Goal: Task Accomplishment & Management: Complete application form

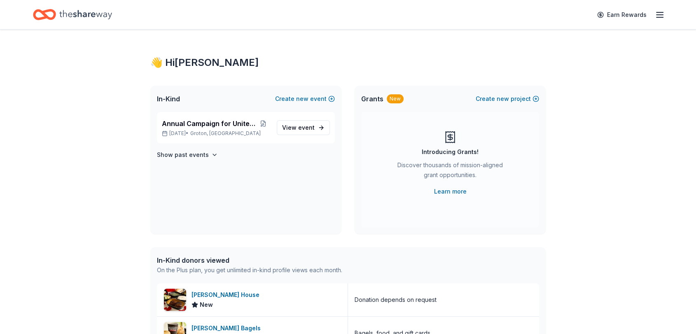
click at [344, 182] on div "👋 Hi Jessica In-Kind Create new event Annual Campaign for United Way Nov 10, 20…" at bounding box center [348, 317] width 696 height 575
click at [308, 131] on span "View event" at bounding box center [298, 128] width 33 height 10
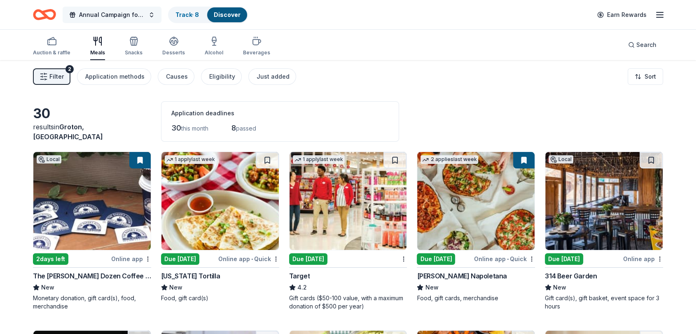
click at [121, 12] on span "Annual Campaign for United Way" at bounding box center [112, 15] width 66 height 10
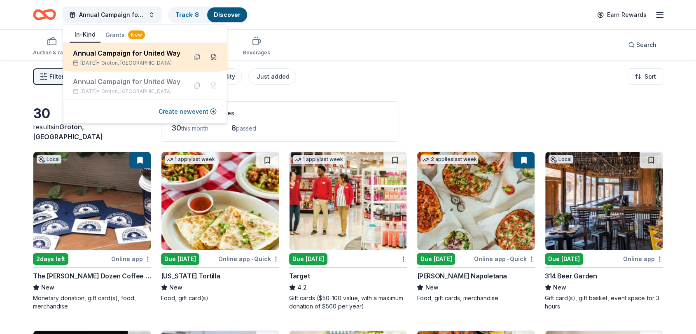
click at [211, 60] on button at bounding box center [213, 57] width 13 height 13
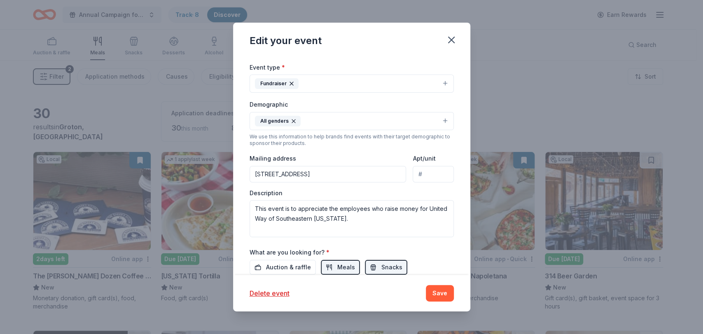
scroll to position [158, 0]
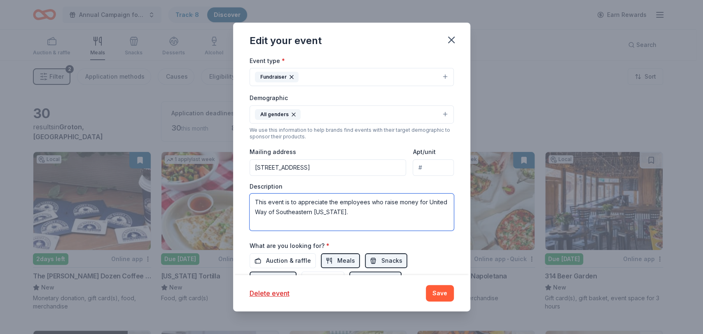
click at [295, 204] on textarea "This event is to appreciate the employees who raise money for United Way of Sou…" at bounding box center [352, 212] width 204 height 37
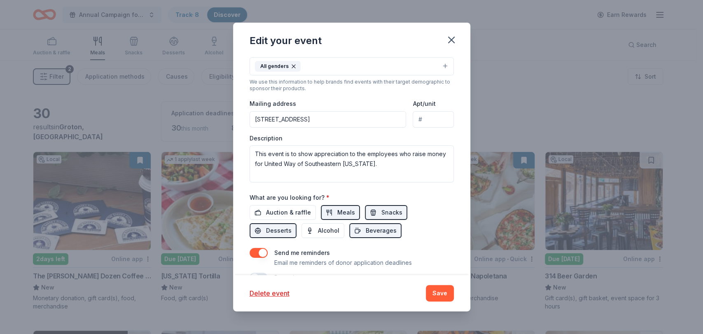
scroll to position [208, 0]
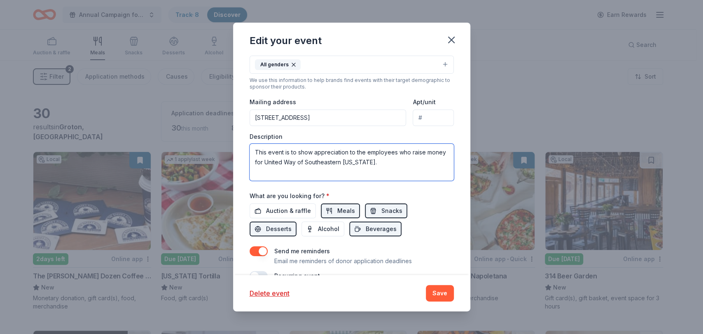
click at [344, 153] on textarea "This event is to show appreciation to the employees who raise money for United …" at bounding box center [352, 162] width 204 height 37
type textarea "This event is to show appreciation to the municipal employees who raise money f…"
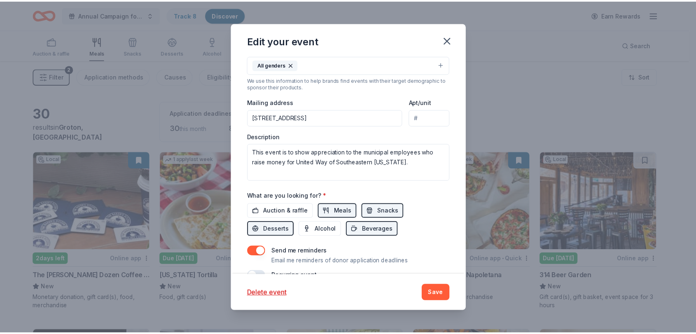
scroll to position [228, 0]
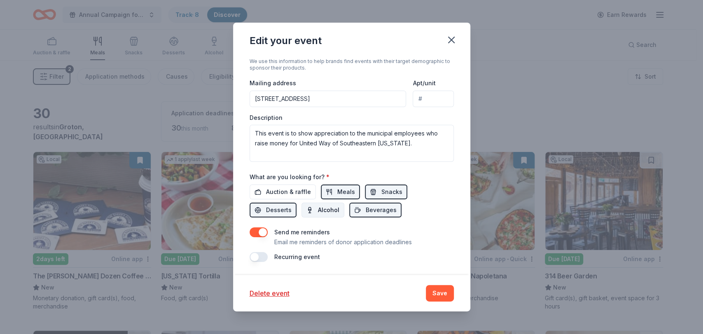
click at [321, 208] on span "Alcohol" at bounding box center [328, 210] width 21 height 10
click at [302, 192] on span "Auction & raffle" at bounding box center [288, 192] width 45 height 10
click at [344, 289] on button "Save" at bounding box center [440, 293] width 28 height 16
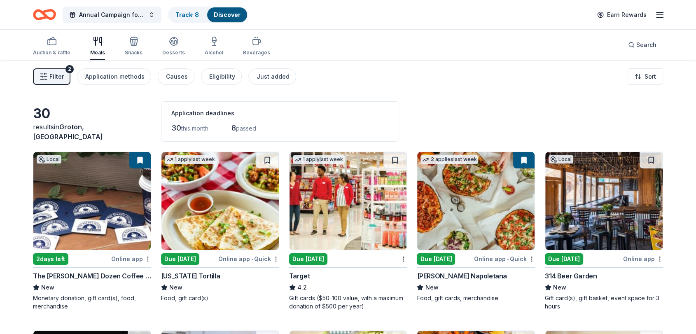
click at [227, 11] on link "Discover" at bounding box center [227, 14] width 27 height 7
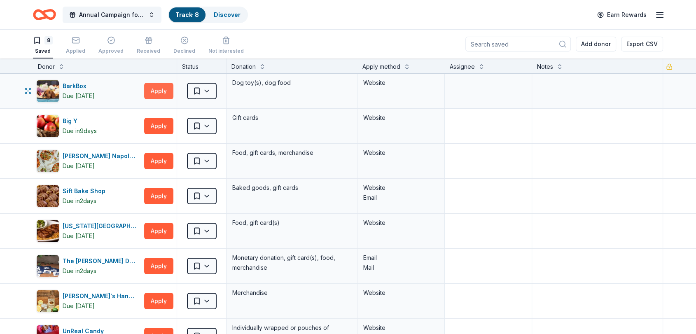
click at [166, 89] on button "Apply" at bounding box center [158, 91] width 29 height 16
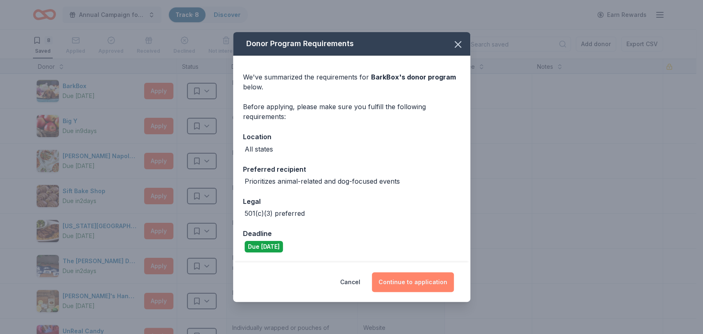
click at [344, 289] on button "Continue to application" at bounding box center [413, 282] width 82 height 20
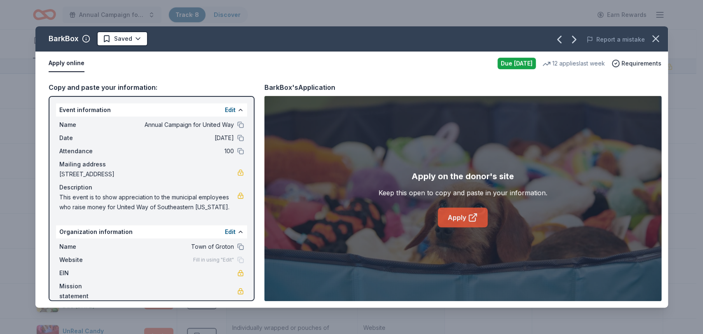
click at [344, 224] on link "Apply" at bounding box center [463, 218] width 50 height 20
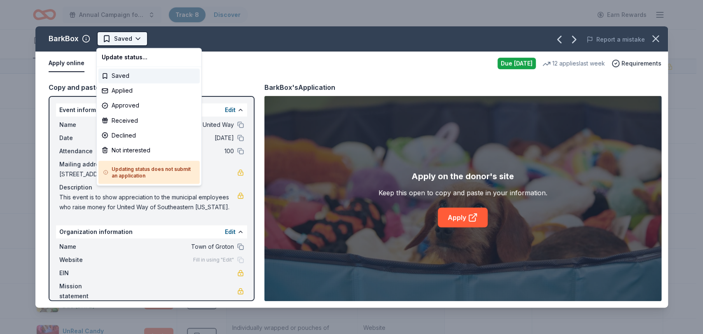
click at [112, 44] on html "Annual Campaign for United Way Track · 8 Discover Earn Rewards 8 Saved Applied …" at bounding box center [351, 167] width 703 height 334
click at [112, 94] on div "Applied" at bounding box center [148, 90] width 101 height 15
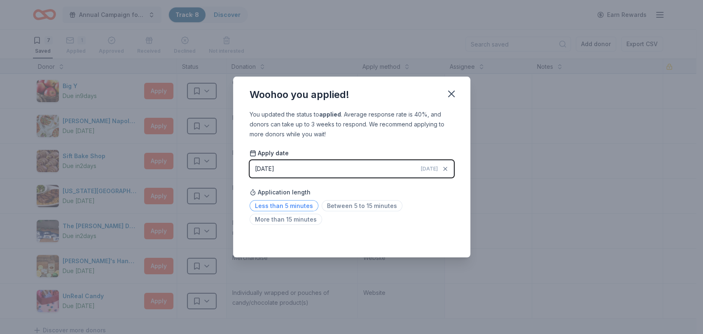
click at [299, 207] on span "Less than 5 minutes" at bounding box center [284, 205] width 69 height 11
click at [344, 95] on icon "button" at bounding box center [452, 94] width 12 height 12
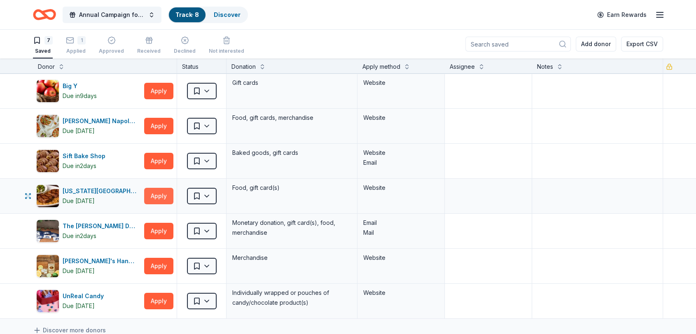
click at [158, 194] on button "Apply" at bounding box center [158, 196] width 29 height 16
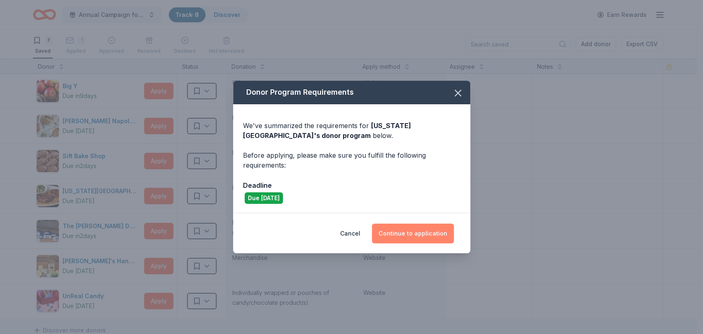
click at [344, 231] on button "Continue to application" at bounding box center [413, 234] width 82 height 20
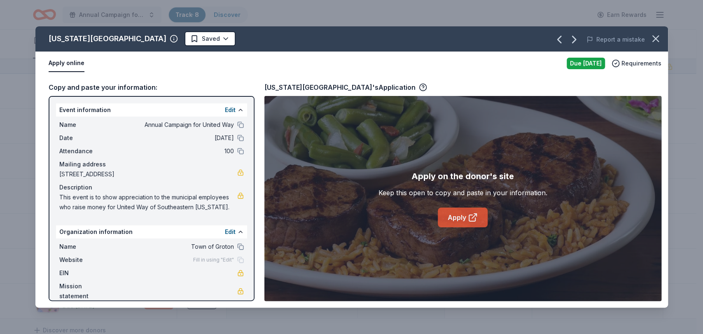
click at [344, 215] on icon at bounding box center [473, 218] width 10 height 10
click at [172, 40] on html "Annual Campaign for United Way Track · 8 Discover Earn Rewards 7 Saved 1 Applie…" at bounding box center [351, 167] width 703 height 334
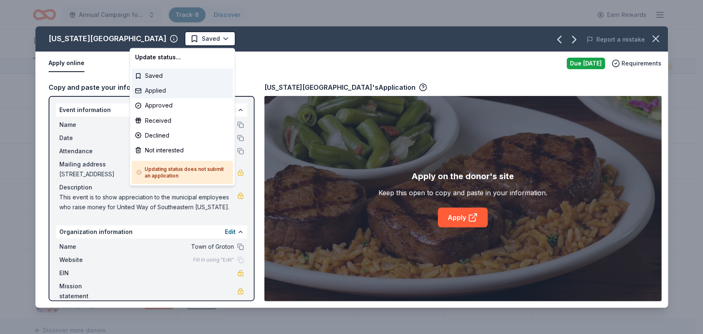
click at [159, 84] on div "Applied" at bounding box center [182, 90] width 101 height 15
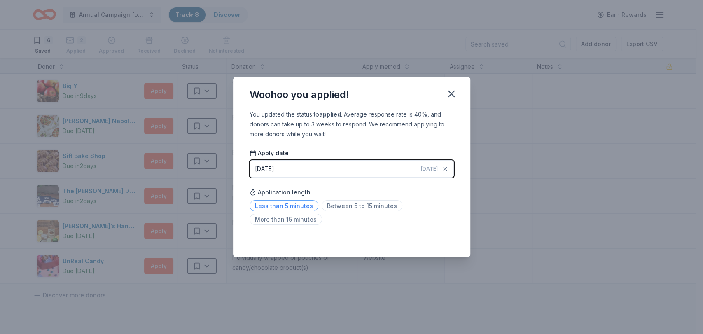
click at [303, 205] on span "Less than 5 minutes" at bounding box center [284, 205] width 69 height 11
click at [344, 94] on icon "button" at bounding box center [452, 94] width 6 height 6
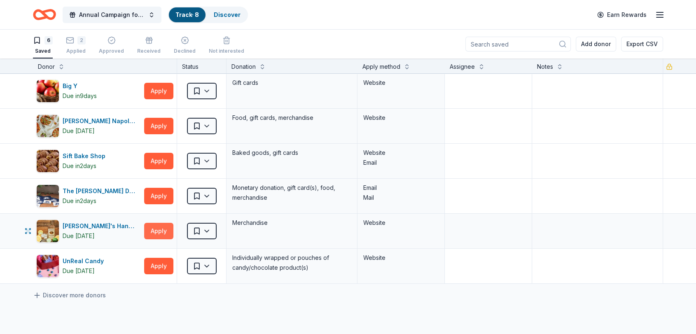
click at [164, 227] on button "Apply" at bounding box center [158, 231] width 29 height 16
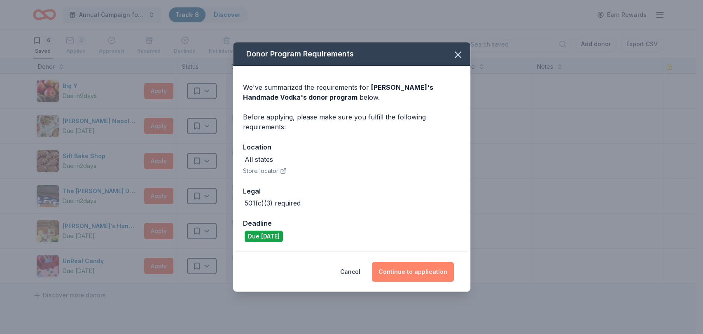
click at [344, 268] on button "Continue to application" at bounding box center [413, 272] width 82 height 20
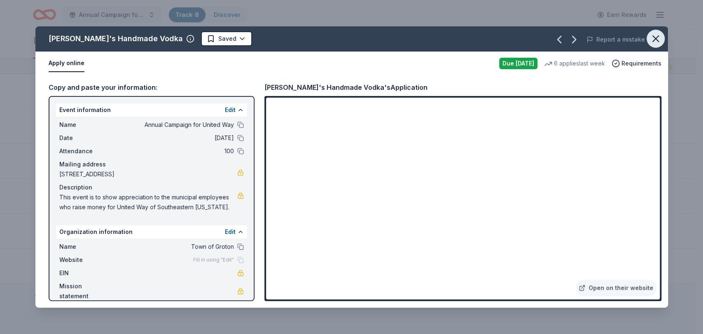
click at [344, 36] on icon "button" at bounding box center [656, 39] width 12 height 12
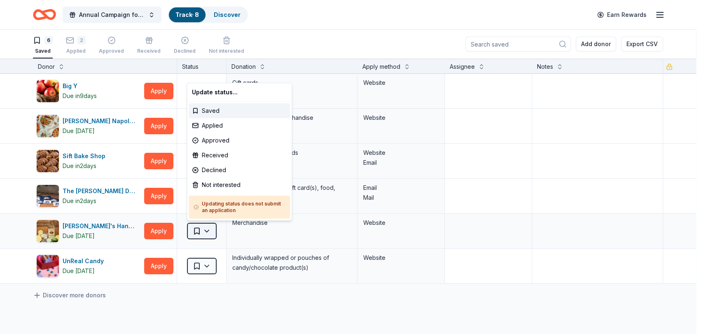
click at [204, 233] on html "Annual Campaign for United Way Track · 8 Discover Earn Rewards 6 Saved 2 Applie…" at bounding box center [351, 167] width 703 height 334
click at [217, 126] on div "Applied" at bounding box center [239, 125] width 101 height 15
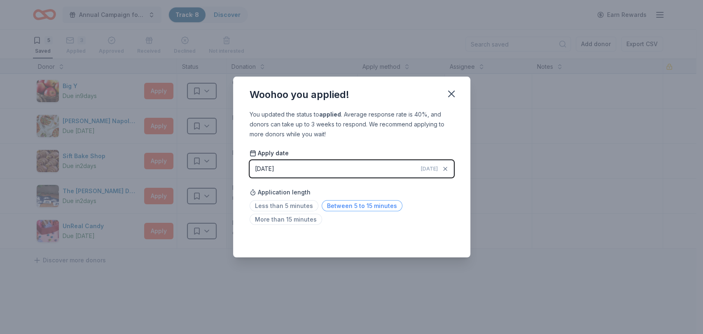
click at [331, 205] on span "Between 5 to 15 minutes" at bounding box center [362, 205] width 81 height 11
click at [344, 94] on icon "button" at bounding box center [452, 94] width 12 height 12
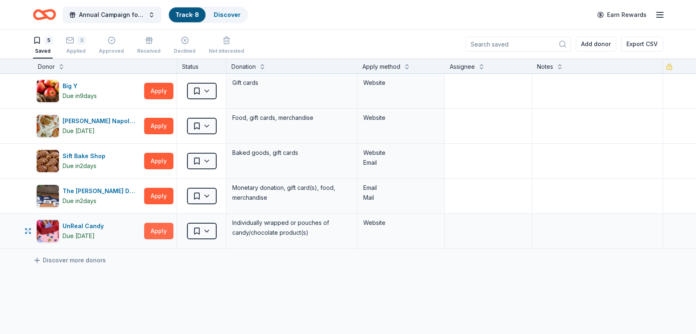
click at [159, 231] on button "Apply" at bounding box center [158, 231] width 29 height 16
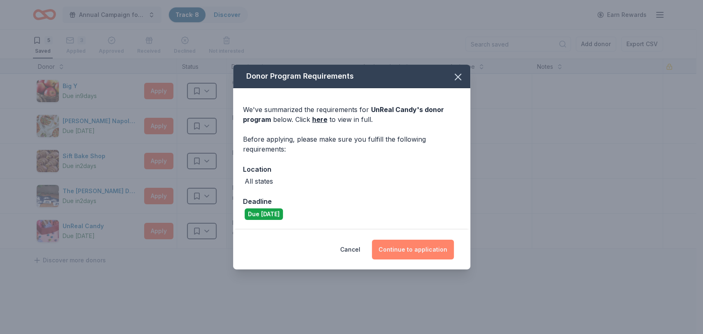
click at [344, 253] on button "Continue to application" at bounding box center [413, 250] width 82 height 20
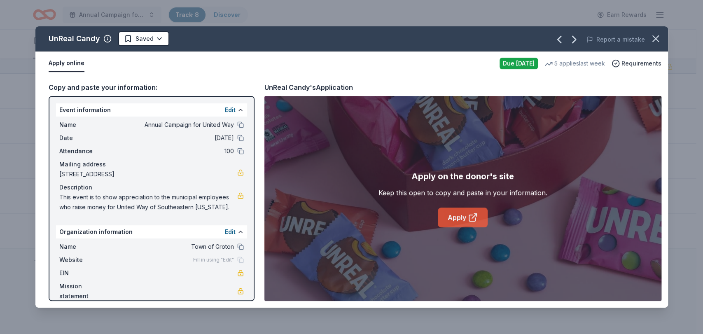
click at [344, 218] on link "Apply" at bounding box center [463, 218] width 50 height 20
click at [344, 37] on icon "button" at bounding box center [656, 39] width 12 height 12
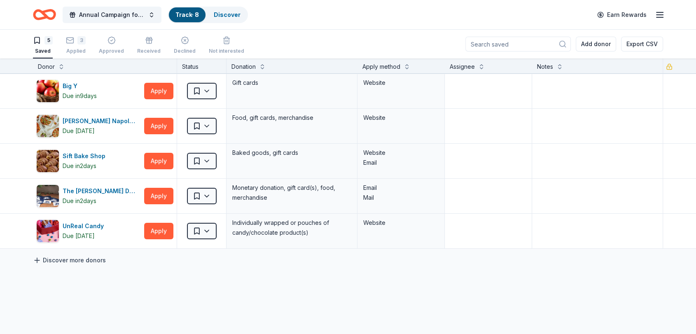
click at [65, 261] on link "Discover more donors" at bounding box center [69, 260] width 73 height 10
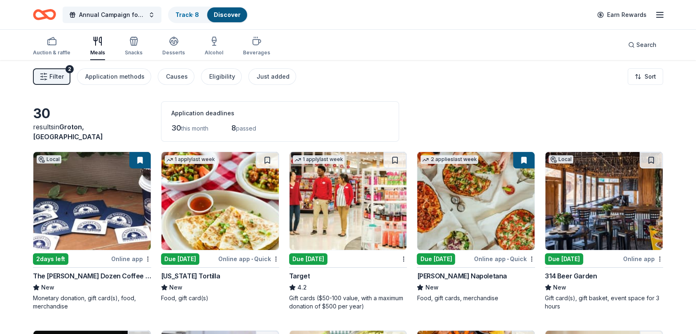
click at [64, 75] on button "Filter 2" at bounding box center [51, 76] width 37 height 16
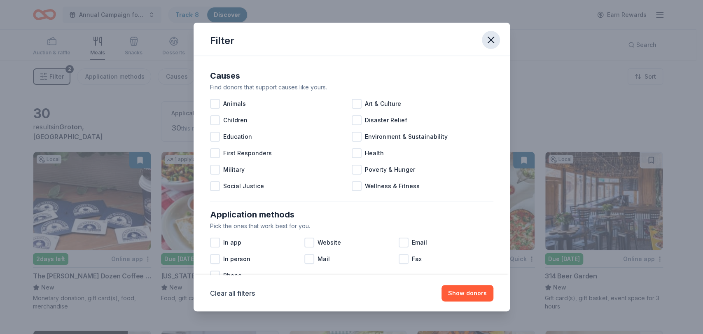
click at [344, 37] on icon "button" at bounding box center [491, 40] width 12 height 12
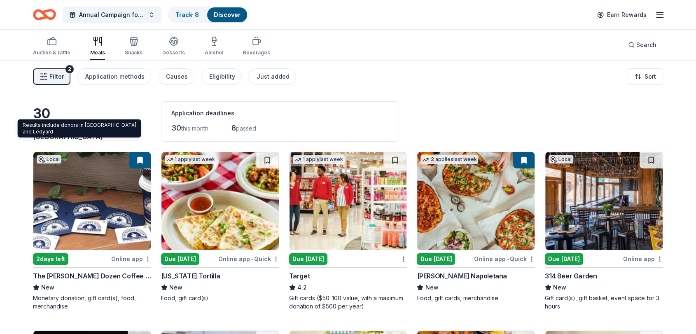
click at [61, 139] on span "in Groton, CT" at bounding box center [68, 132] width 70 height 18
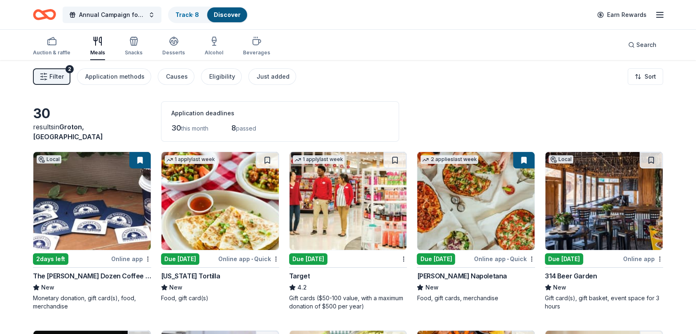
click at [51, 135] on div "results in Groton, CT" at bounding box center [92, 132] width 118 height 20
click at [40, 122] on div "30" at bounding box center [92, 113] width 118 height 16
click at [344, 14] on icon "button" at bounding box center [660, 15] width 10 height 10
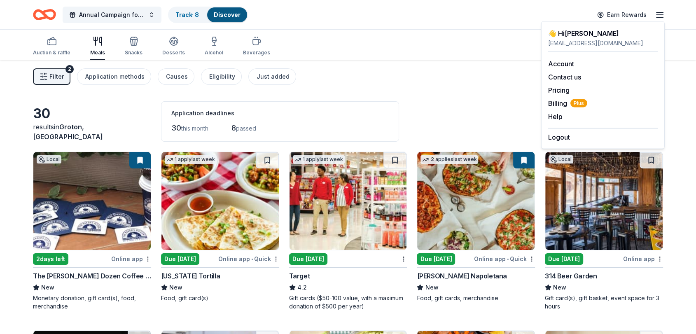
click at [344, 59] on div "Auction & raffle Meals Snacks Desserts Alcohol Beverages Search" at bounding box center [348, 45] width 630 height 30
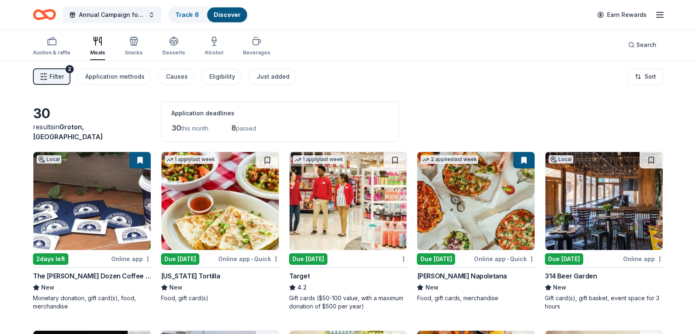
click at [228, 16] on link "Discover" at bounding box center [227, 14] width 27 height 7
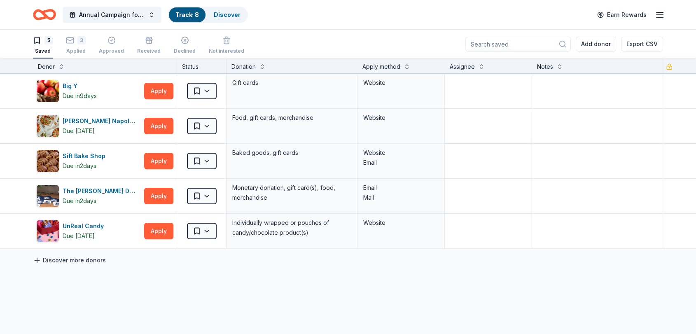
click at [70, 260] on link "Discover more donors" at bounding box center [69, 260] width 73 height 10
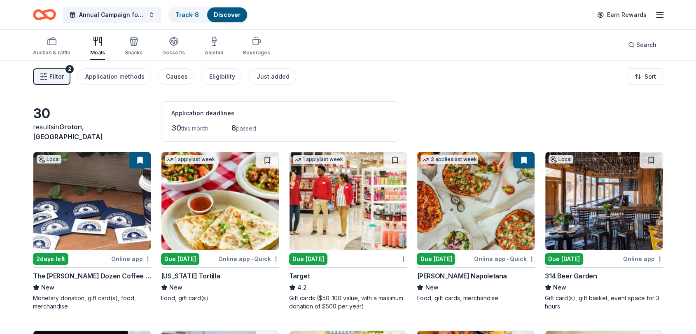
click at [344, 222] on img at bounding box center [603, 201] width 117 height 98
click at [15, 64] on div "Filter 2 Application methods Causes Eligibility Just added Sort" at bounding box center [348, 76] width 696 height 33
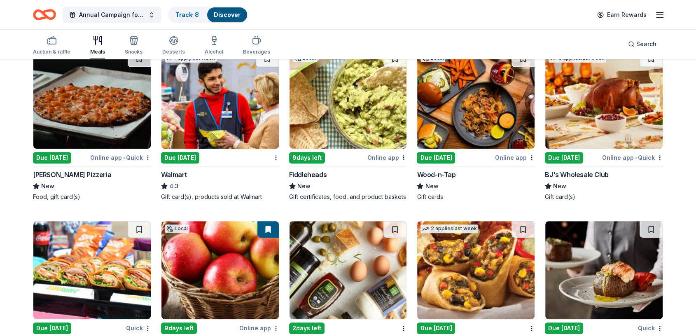
scroll to position [366, 0]
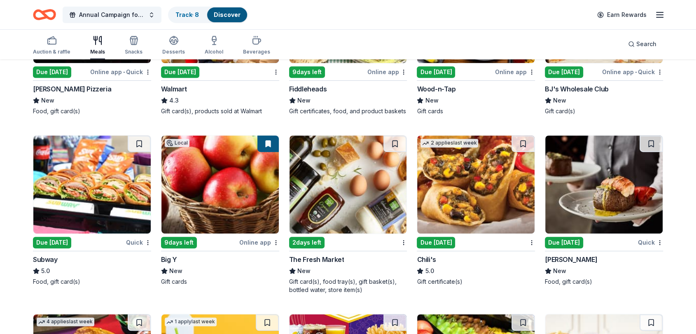
click at [344, 112] on div "Gift card(s)" at bounding box center [604, 111] width 118 height 8
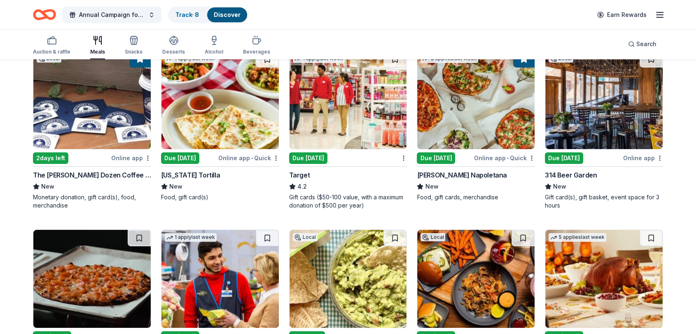
scroll to position [74, 0]
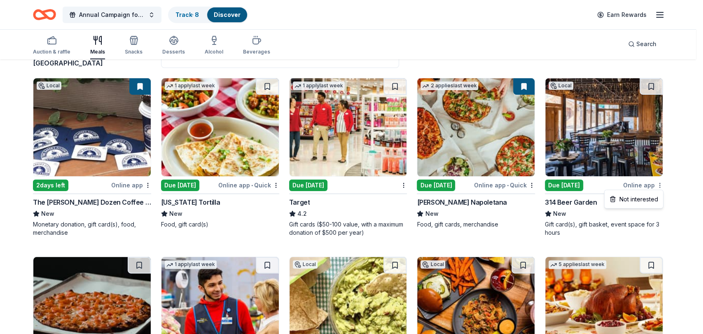
click at [344, 186] on html "Annual Campaign for United Way Track · 8 Discover Earn Rewards Auction & raffle…" at bounding box center [351, 93] width 703 height 334
click at [344, 196] on div "Not interested" at bounding box center [633, 199] width 55 height 15
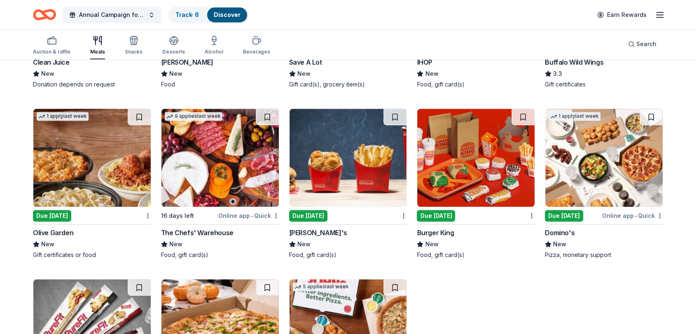
scroll to position [745, 0]
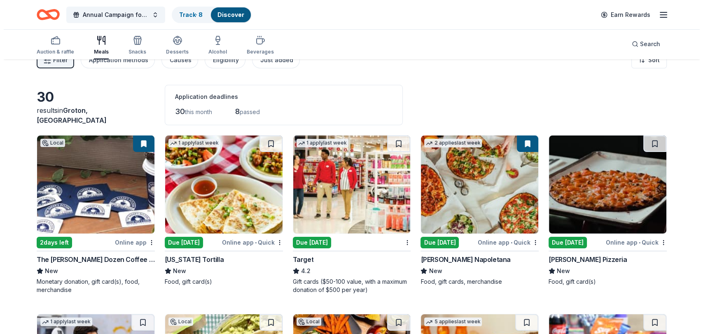
scroll to position [0, 0]
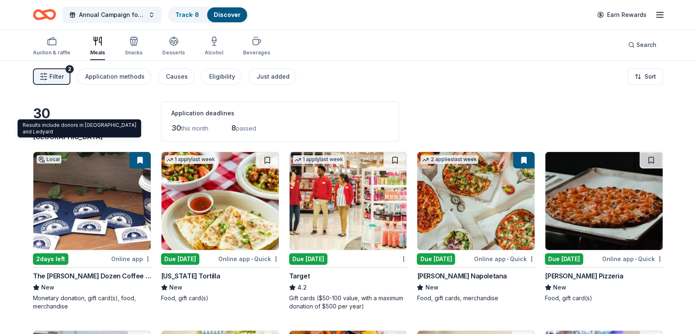
click at [91, 139] on span "Groton, [GEOGRAPHIC_DATA]" at bounding box center [68, 132] width 70 height 18
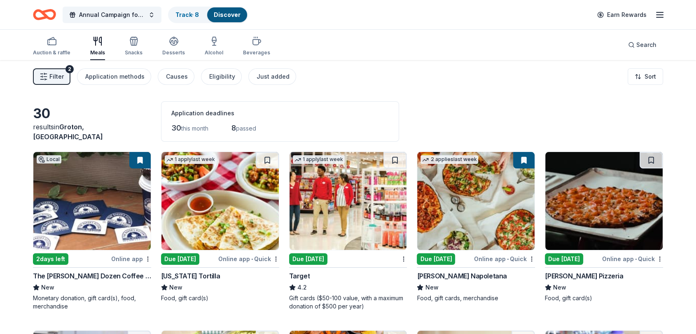
drag, startPoint x: 37, startPoint y: 124, endPoint x: 54, endPoint y: 81, distance: 45.9
click at [54, 81] on span "Filter" at bounding box center [56, 77] width 14 height 10
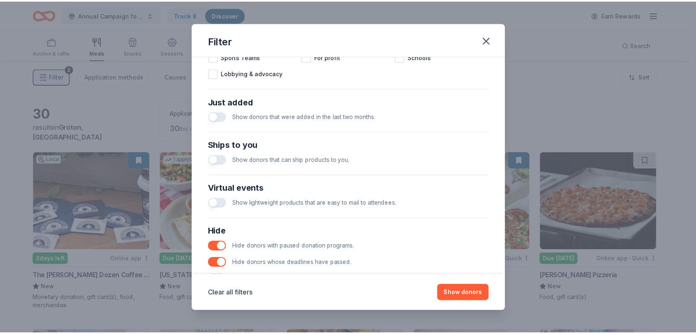
scroll to position [301, 0]
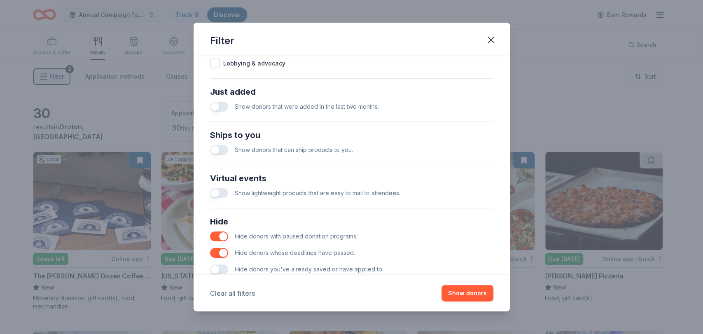
click at [220, 290] on button "Clear all filters" at bounding box center [232, 293] width 45 height 10
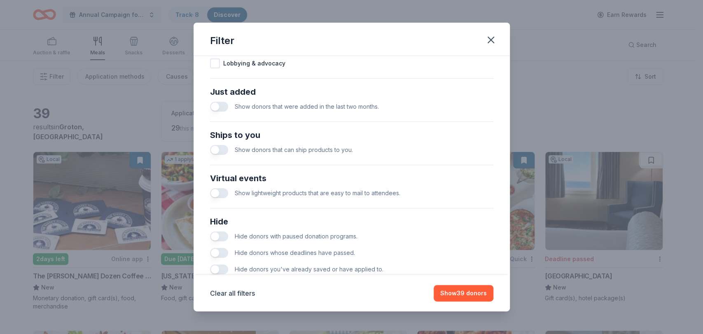
click at [219, 236] on button "button" at bounding box center [219, 236] width 18 height 10
click at [222, 251] on button "button" at bounding box center [219, 253] width 18 height 10
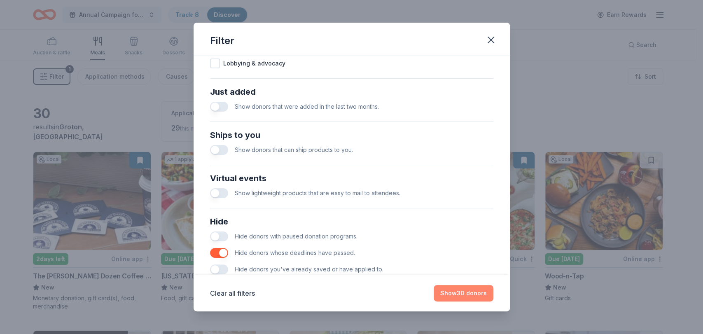
click at [344, 292] on button "Show 30 donors" at bounding box center [464, 293] width 60 height 16
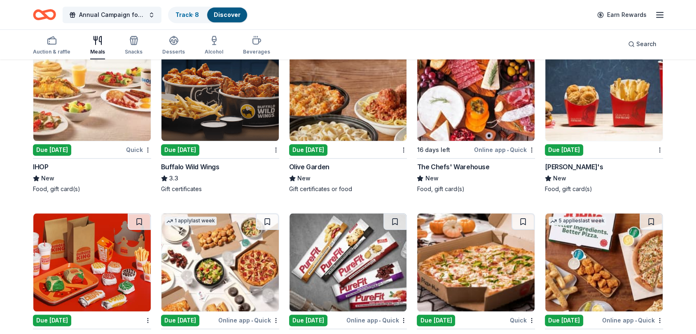
scroll to position [862, 0]
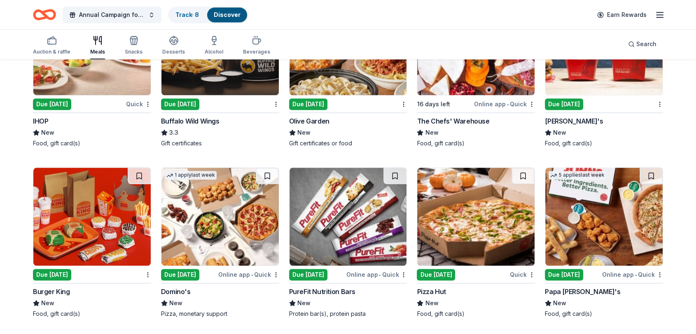
click at [48, 13] on icon "Home" at bounding box center [44, 14] width 23 height 19
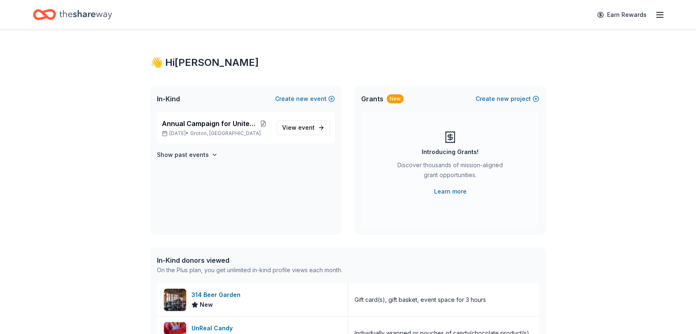
click at [61, 15] on icon "Home" at bounding box center [85, 14] width 53 height 17
click at [175, 127] on span "Annual Campaign for United Way" at bounding box center [209, 124] width 94 height 10
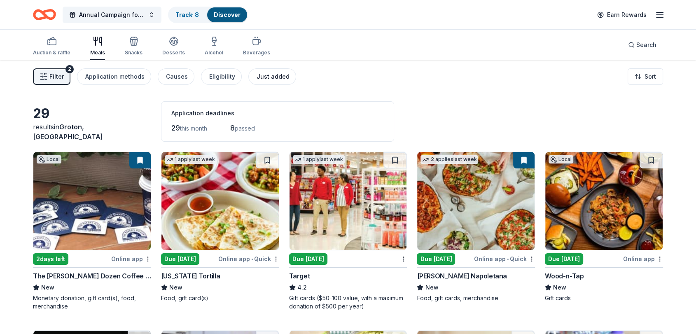
click at [280, 79] on div "Just added" at bounding box center [273, 77] width 33 height 10
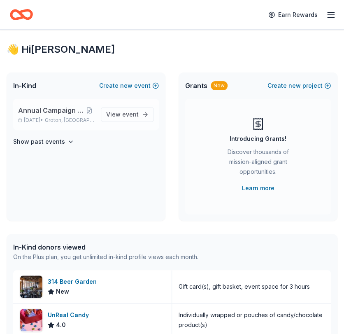
click at [58, 116] on div "Annual Campaign for United Way Nov 10, 2025 • Groton, CT" at bounding box center [56, 114] width 76 height 18
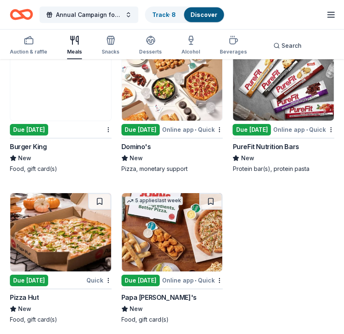
scroll to position [1354, 0]
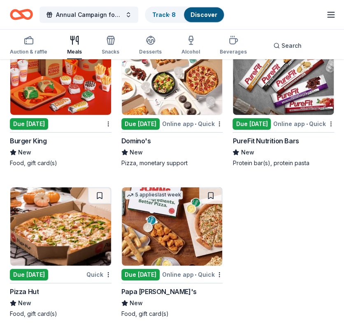
click at [180, 228] on img at bounding box center [172, 226] width 101 height 78
click at [219, 278] on div "Online app • Quick" at bounding box center [192, 274] width 61 height 10
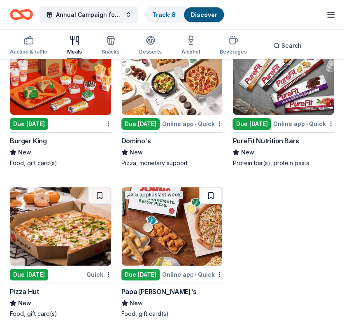
click at [207, 197] on button at bounding box center [210, 195] width 23 height 16
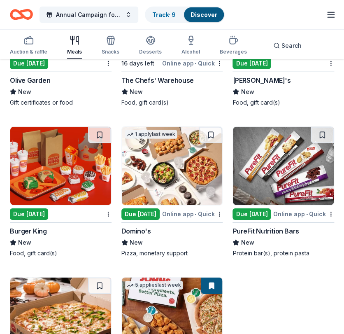
scroll to position [1235, 0]
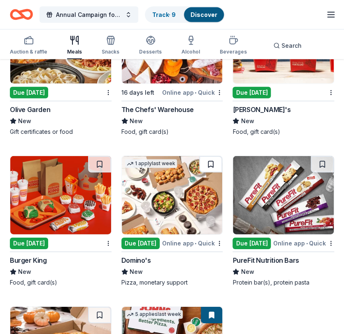
click at [210, 163] on button at bounding box center [210, 164] width 23 height 16
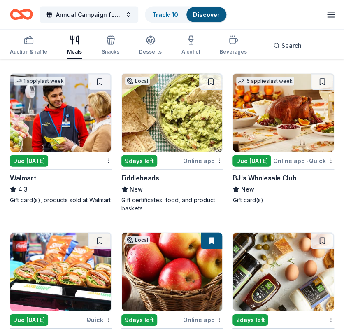
scroll to position [376, 0]
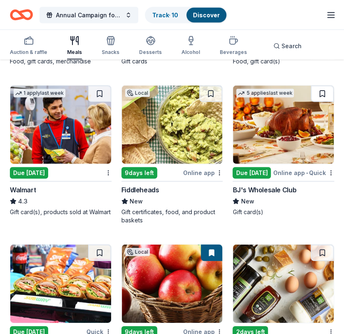
click at [325, 90] on button at bounding box center [322, 93] width 23 height 16
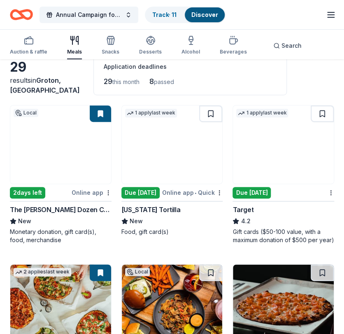
scroll to position [0, 0]
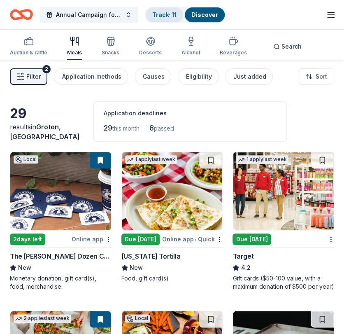
click at [168, 14] on link "Track · 11" at bounding box center [164, 14] width 24 height 7
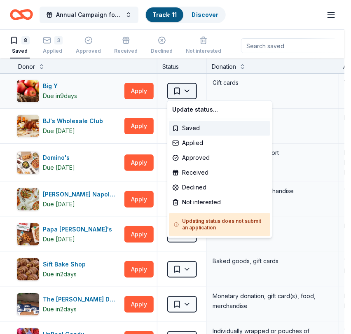
click at [187, 91] on html "Annual Campaign for United Way Track · 11 Discover Earn Rewards 8 Saved 3 Appli…" at bounding box center [175, 167] width 351 height 334
click at [189, 140] on div "Applied" at bounding box center [219, 143] width 101 height 15
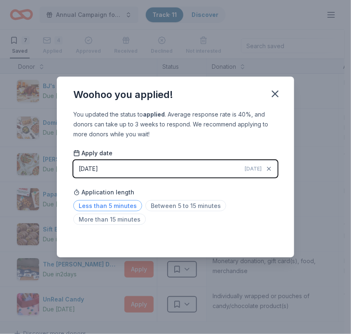
click at [126, 202] on span "Less than 5 minutes" at bounding box center [107, 205] width 69 height 11
click at [270, 96] on icon "button" at bounding box center [275, 94] width 12 height 12
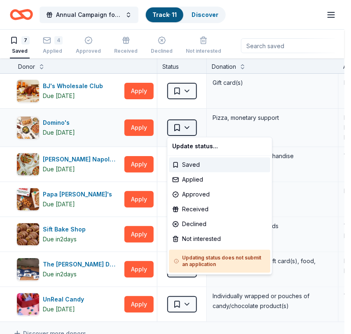
click at [189, 126] on html "Annual Campaign for United Way Track · 11 Discover Earn Rewards 7 Saved 4 Appli…" at bounding box center [175, 167] width 351 height 334
click at [188, 178] on div "Applied" at bounding box center [219, 179] width 101 height 15
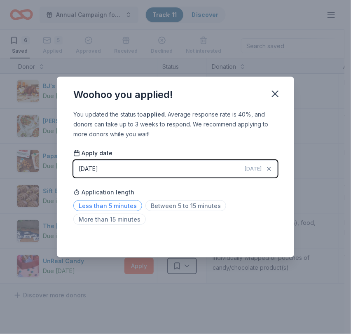
click at [124, 209] on span "Less than 5 minutes" at bounding box center [107, 205] width 69 height 11
click at [277, 90] on icon "button" at bounding box center [275, 94] width 12 height 12
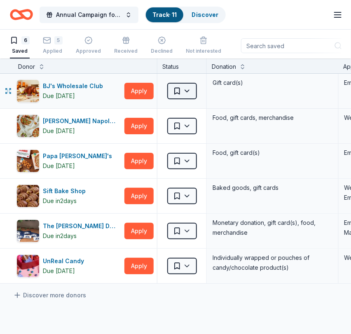
click at [191, 90] on html "Annual Campaign for United Way Track · 11 Discover Earn Rewards 6 Saved 5 Appli…" at bounding box center [175, 167] width 351 height 334
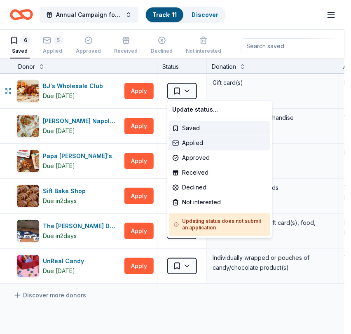
click at [189, 141] on div "Applied" at bounding box center [219, 143] width 101 height 15
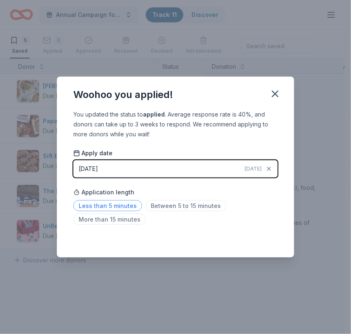
click at [125, 203] on span "Less than 5 minutes" at bounding box center [107, 205] width 69 height 11
click at [271, 96] on icon "button" at bounding box center [275, 94] width 12 height 12
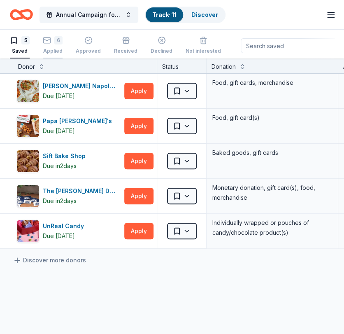
click at [55, 47] on div "6 Applied" at bounding box center [53, 44] width 20 height 18
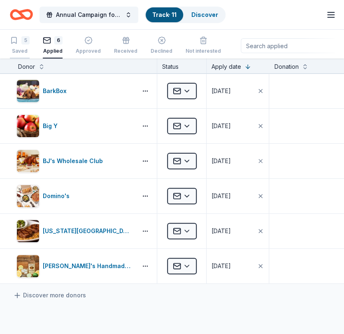
click at [16, 51] on div "Saved" at bounding box center [20, 51] width 20 height 7
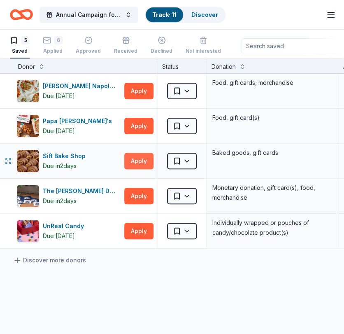
click at [136, 156] on button "Apply" at bounding box center [138, 161] width 29 height 16
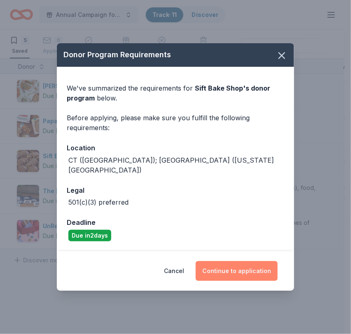
click at [227, 268] on button "Continue to application" at bounding box center [237, 271] width 82 height 20
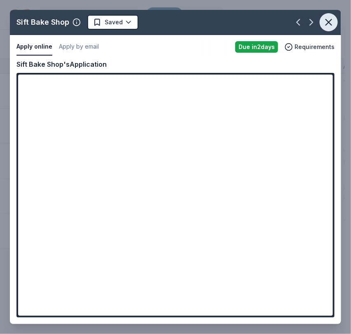
click at [329, 17] on icon "button" at bounding box center [329, 22] width 12 height 12
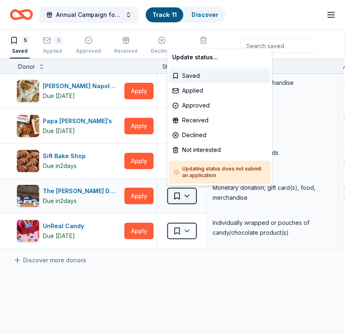
click at [190, 197] on html "Annual Campaign for United Way Track · 11 Discover Earn Rewards 5 Saved 6 Appli…" at bounding box center [175, 167] width 351 height 334
click at [189, 90] on div "Applied" at bounding box center [219, 90] width 101 height 15
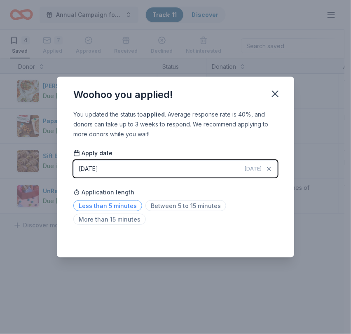
click at [127, 206] on span "Less than 5 minutes" at bounding box center [107, 205] width 69 height 11
click at [274, 89] on icon "button" at bounding box center [275, 94] width 12 height 12
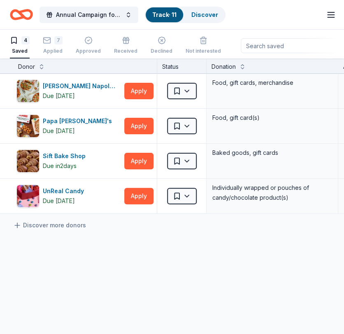
click at [30, 18] on icon "Home" at bounding box center [25, 14] width 13 height 8
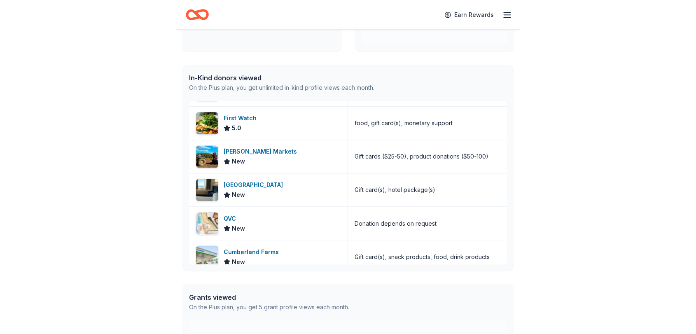
scroll to position [397, 0]
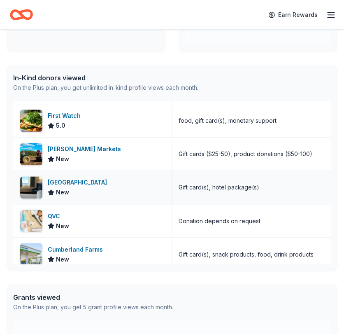
click at [100, 185] on div "[GEOGRAPHIC_DATA]" at bounding box center [79, 183] width 63 height 10
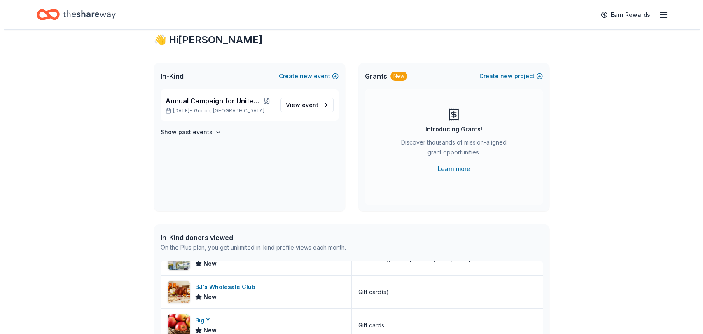
scroll to position [0, 0]
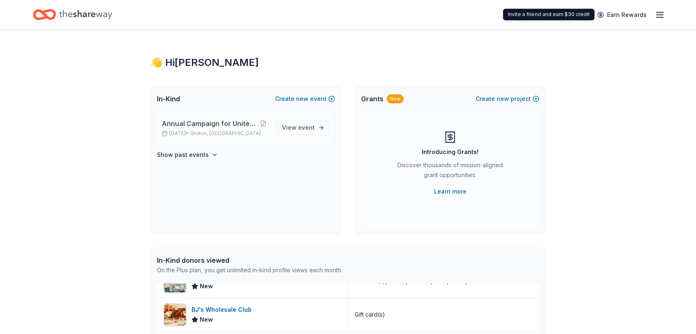
click at [227, 126] on span "Annual Campaign for United Way" at bounding box center [209, 124] width 94 height 10
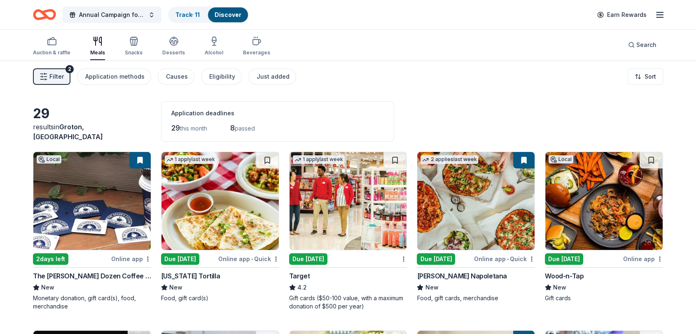
click at [63, 80] on button "Filter 2" at bounding box center [51, 76] width 37 height 16
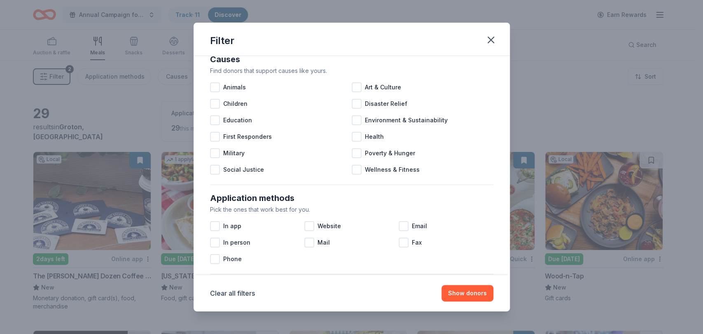
scroll to position [15, 0]
click at [217, 90] on div at bounding box center [215, 89] width 10 height 10
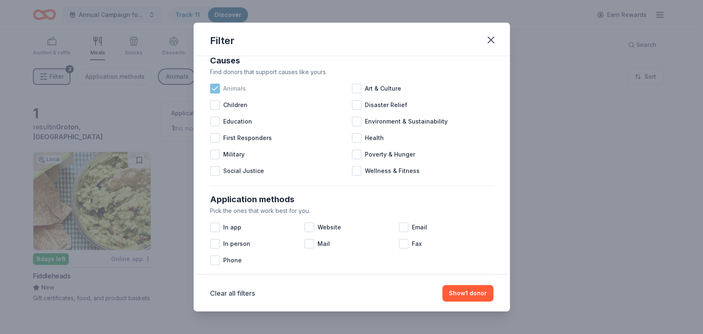
click at [215, 88] on icon at bounding box center [214, 88] width 5 height 4
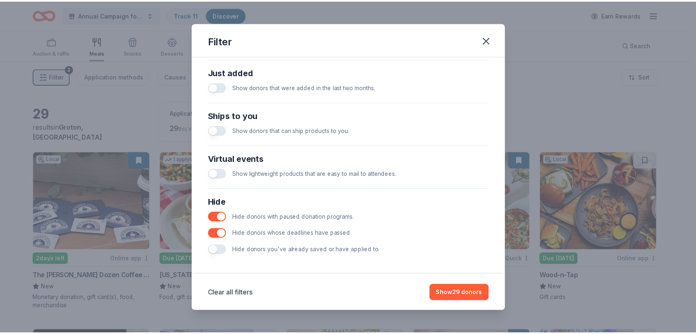
scroll to position [323, 0]
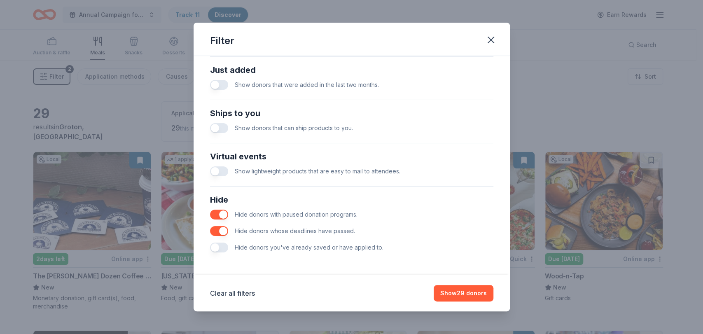
click at [312, 250] on p "Hide donors you've already saved or have applied to." at bounding box center [309, 248] width 149 height 10
click at [227, 250] on div "Hide donors you've already saved or have applied to." at bounding box center [351, 247] width 283 height 16
click at [223, 248] on button "button" at bounding box center [219, 248] width 18 height 10
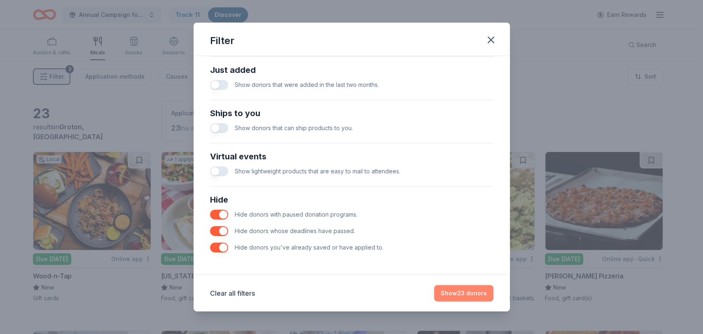
click at [344, 291] on button "Show 23 donors" at bounding box center [463, 293] width 59 height 16
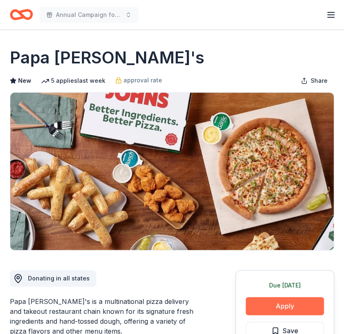
click at [280, 312] on button "Apply" at bounding box center [285, 306] width 78 height 18
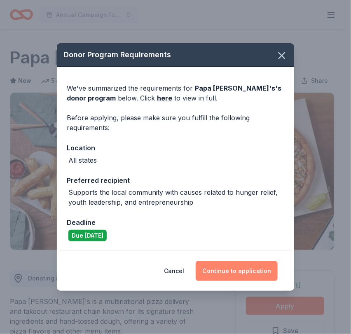
click at [233, 276] on button "Continue to application" at bounding box center [237, 271] width 82 height 20
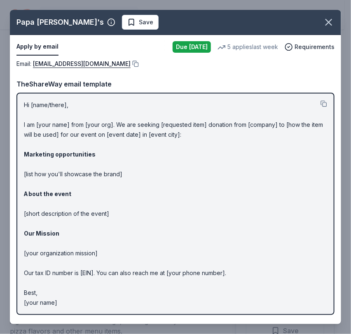
click at [23, 105] on div "Hi [name/there], I am [your name] from [your org]. We are seeking [requested it…" at bounding box center [175, 204] width 318 height 222
click at [24, 104] on p "Hi [name/there], I am [your name] from [your org]. We are seeking [requested it…" at bounding box center [175, 204] width 303 height 208
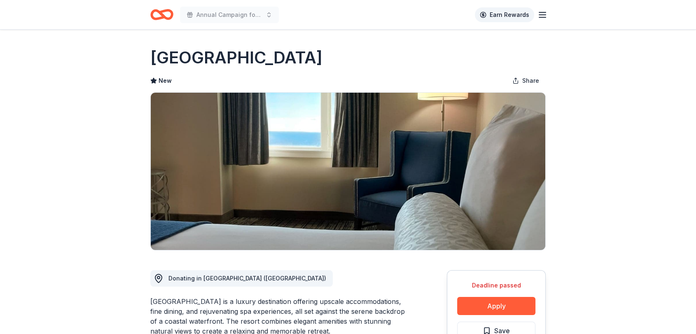
click at [344, 16] on link "Earn Rewards" at bounding box center [504, 14] width 59 height 15
click at [160, 20] on icon "Home" at bounding box center [161, 14] width 23 height 19
